Goal: Task Accomplishment & Management: Complete application form

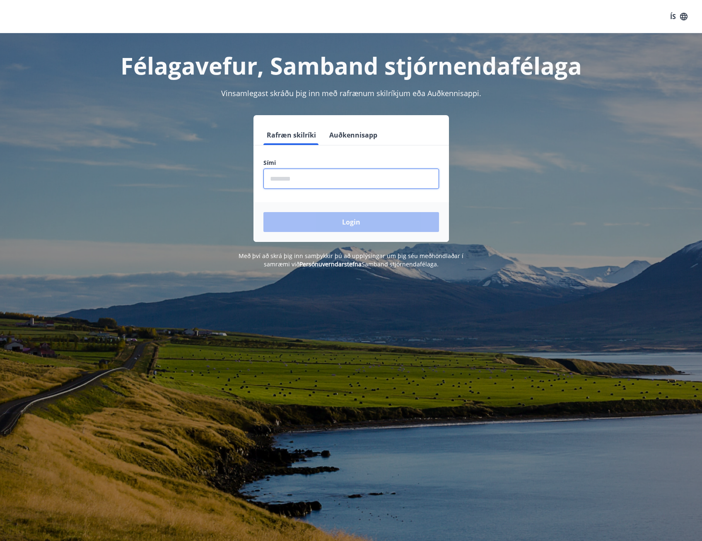
click at [295, 176] on input "phone" at bounding box center [351, 179] width 176 height 20
type input "********"
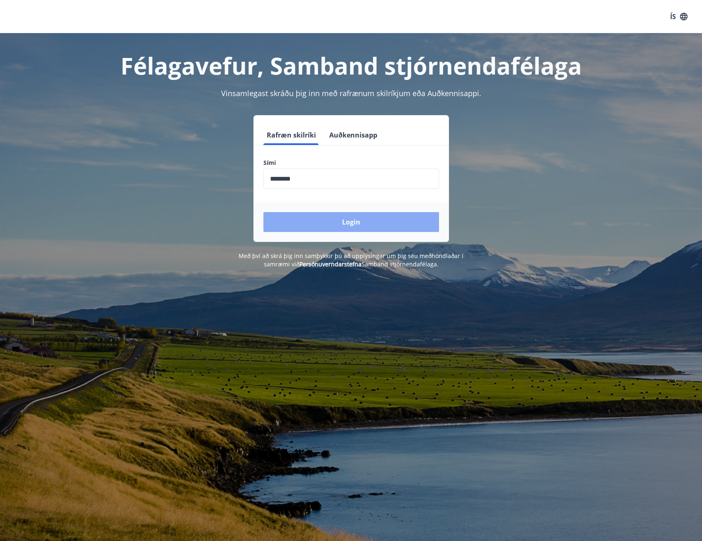
click at [311, 222] on button "Login" at bounding box center [351, 222] width 176 height 20
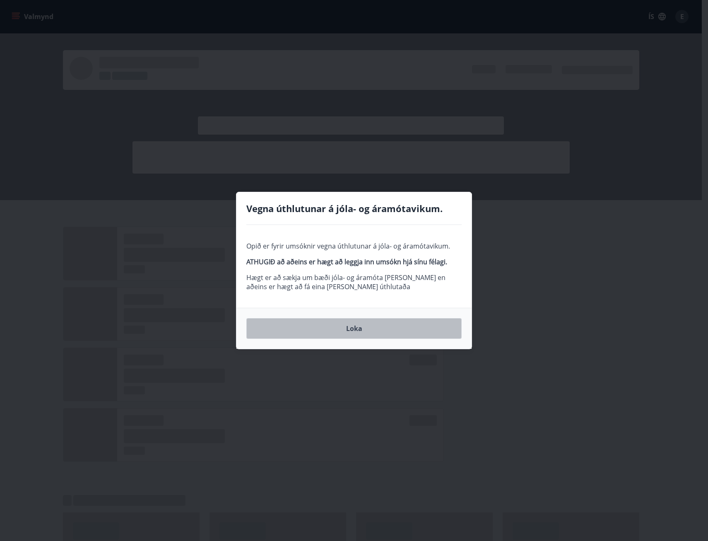
click at [349, 328] on button "Loka" at bounding box center [353, 328] width 215 height 21
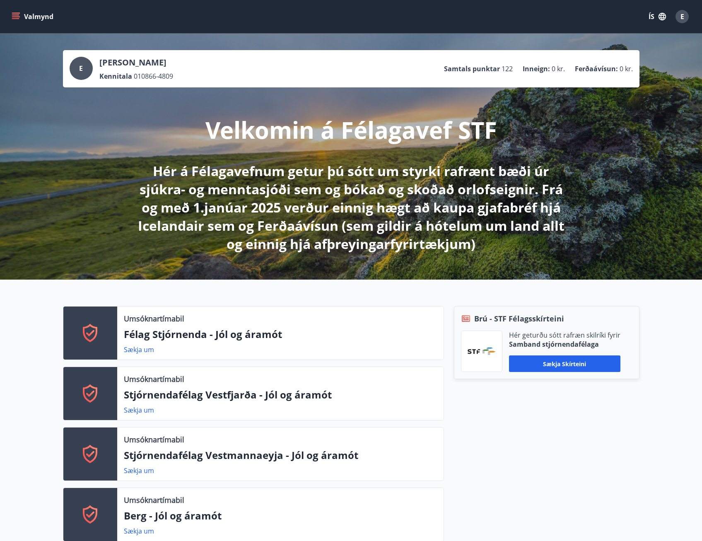
click at [15, 11] on button "Valmynd" at bounding box center [33, 16] width 47 height 15
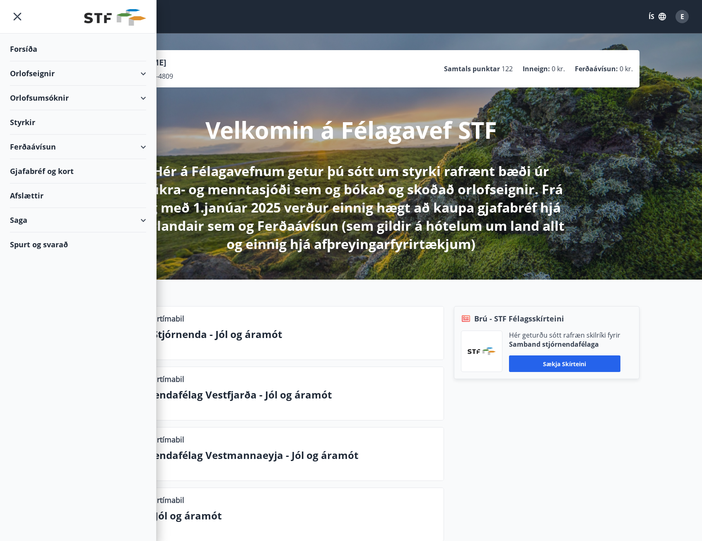
click at [31, 122] on div "Styrkir" at bounding box center [78, 122] width 136 height 24
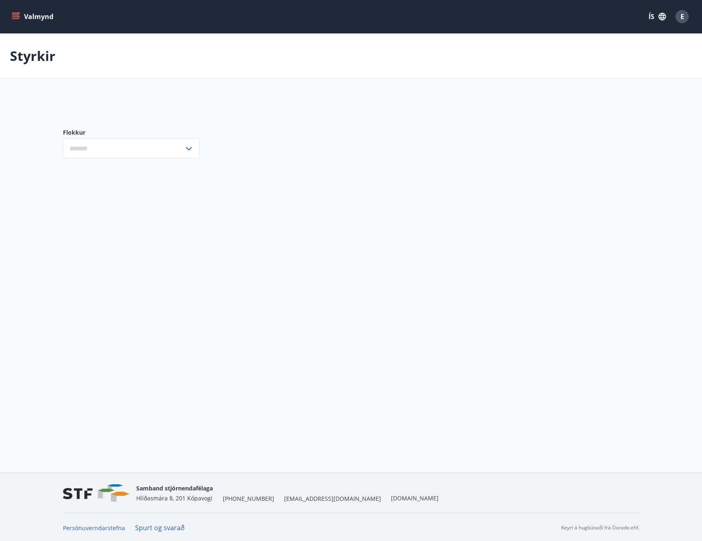
type input "***"
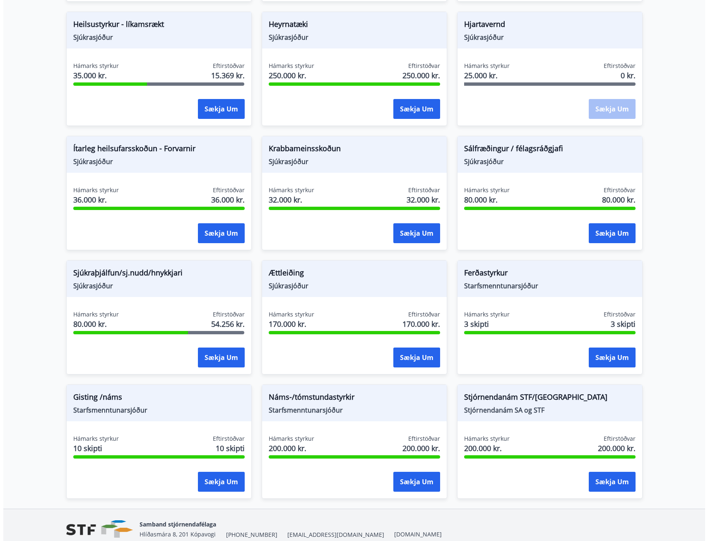
scroll to position [493, 0]
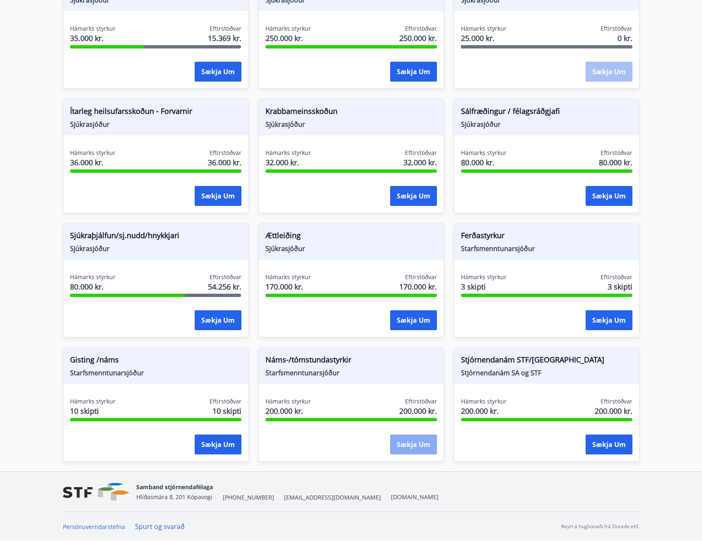
click at [419, 445] on button "Sækja um" at bounding box center [413, 444] width 47 height 20
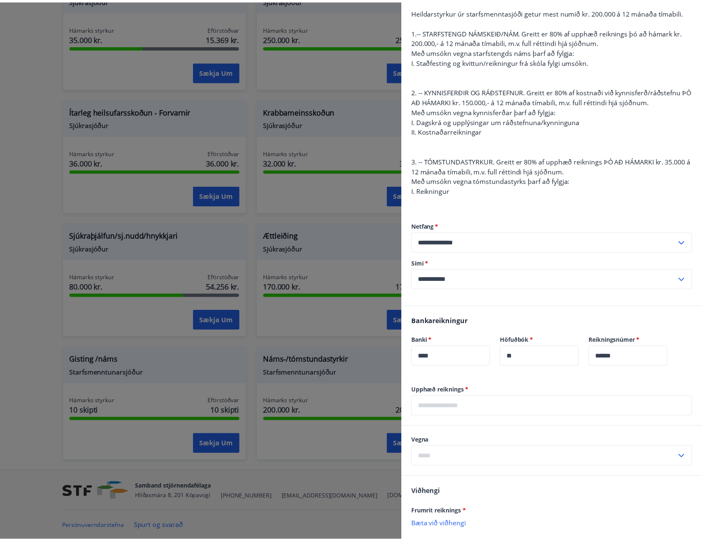
scroll to position [0, 0]
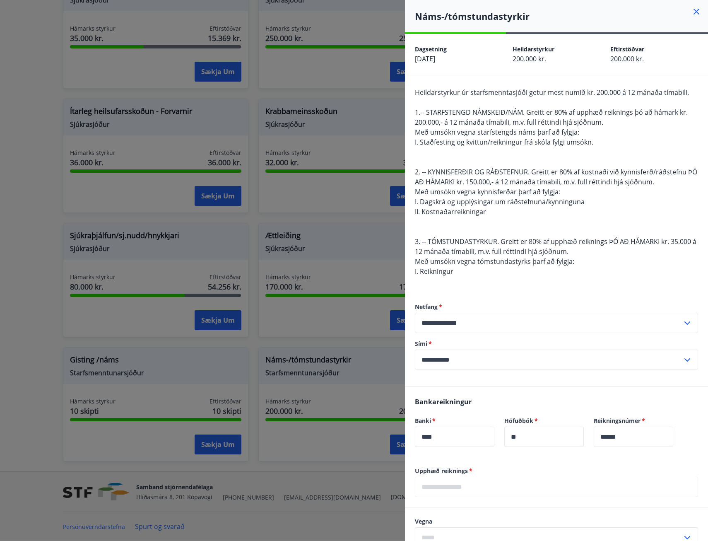
click at [691, 11] on icon at bounding box center [696, 12] width 10 height 10
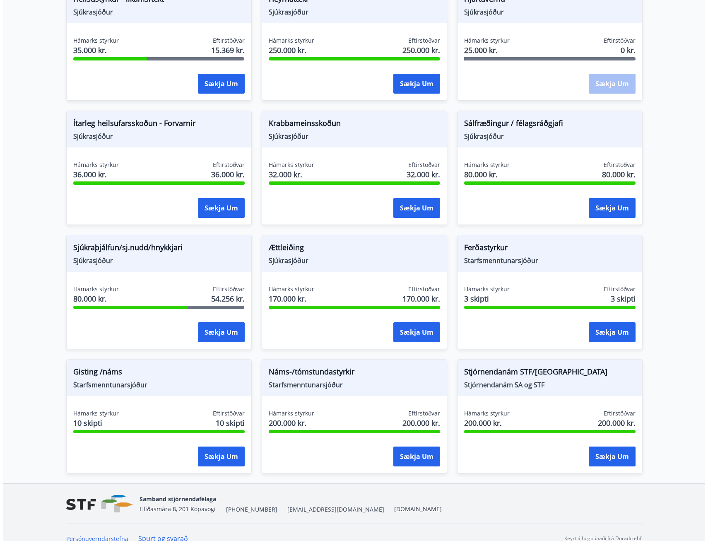
scroll to position [493, 0]
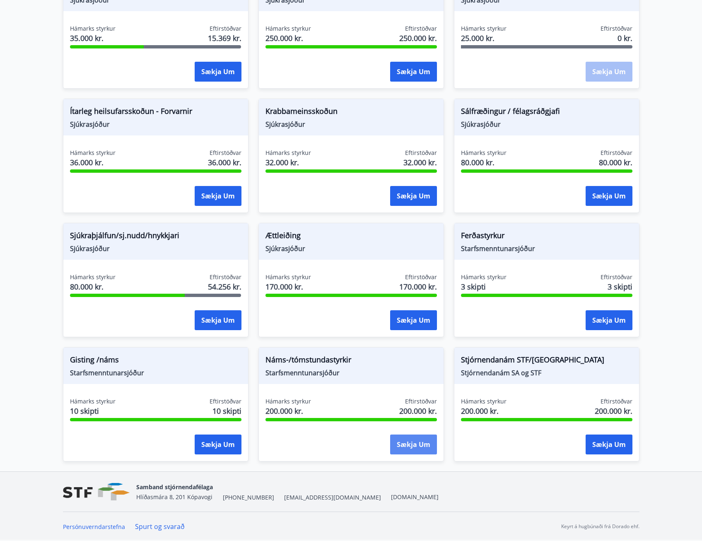
click at [419, 438] on button "Sækja um" at bounding box center [413, 444] width 47 height 20
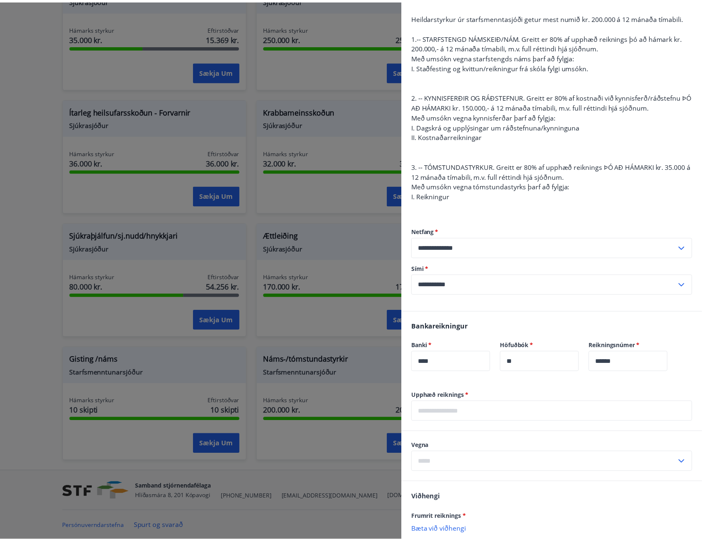
scroll to position [0, 0]
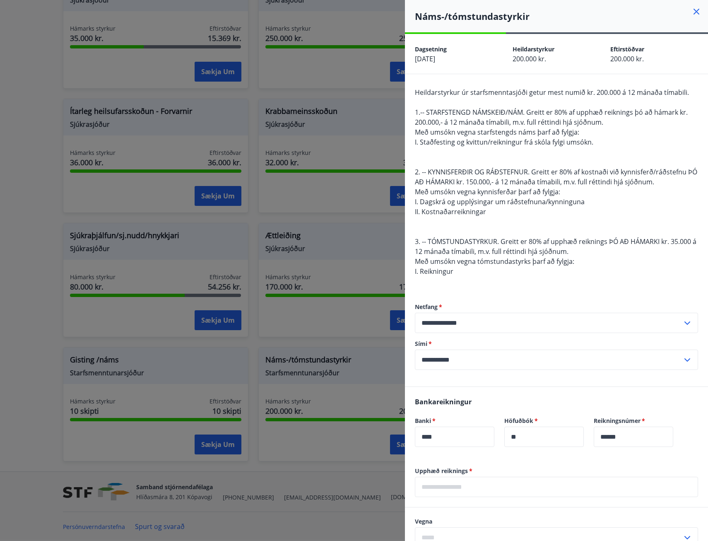
click at [693, 11] on icon at bounding box center [696, 12] width 10 height 10
